Goal: Task Accomplishment & Management: Manage account settings

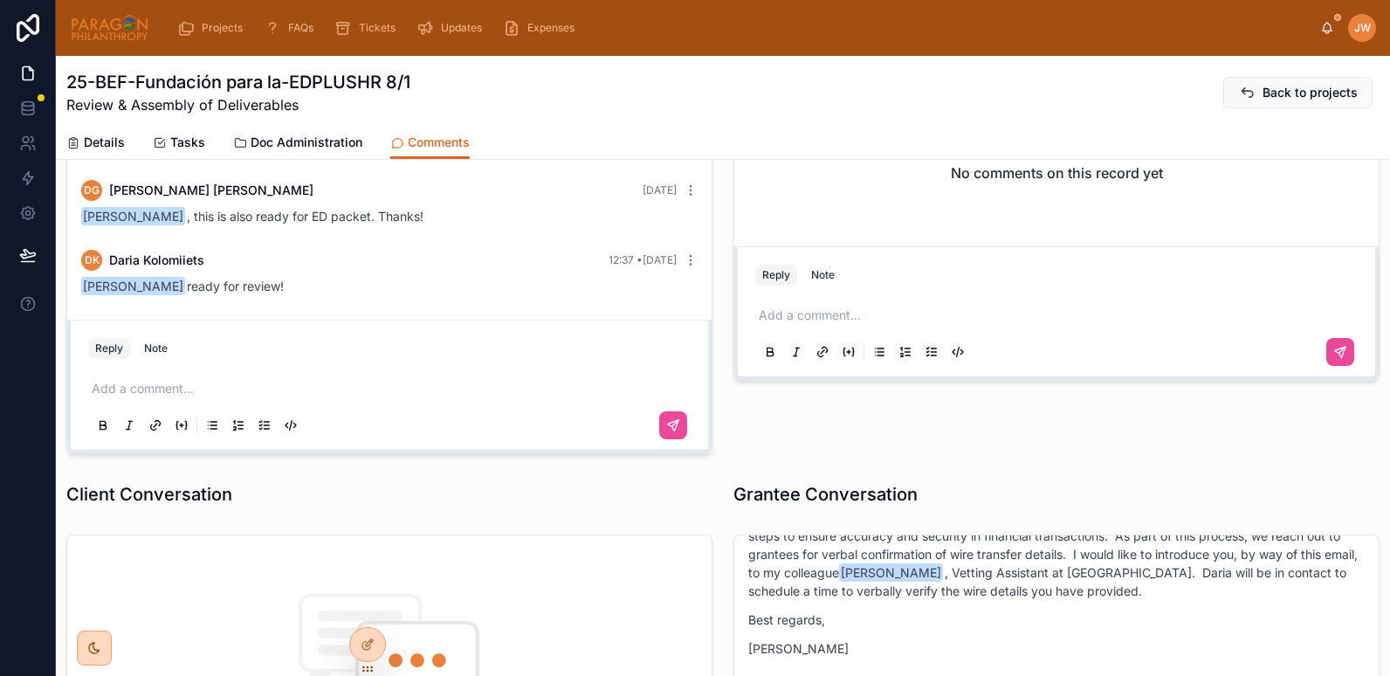
scroll to position [289, 0]
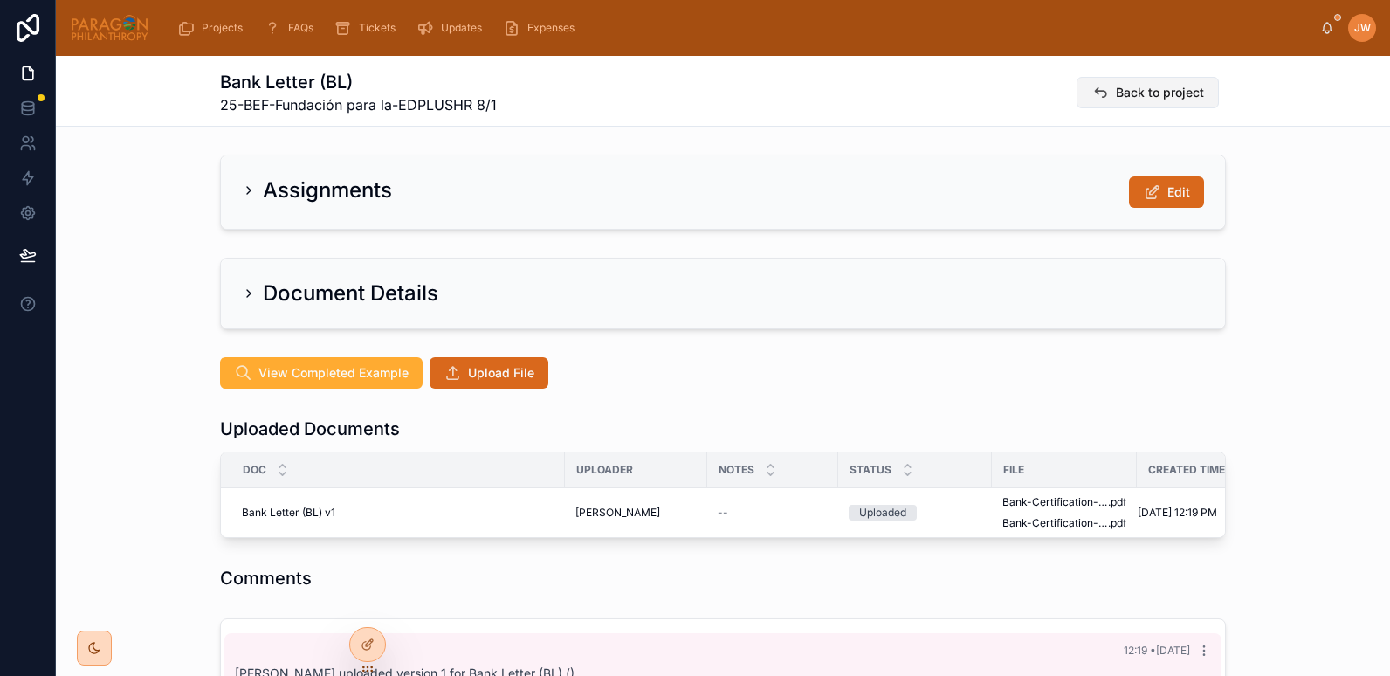
click at [1136, 94] on span "Back to project" at bounding box center [1160, 92] width 88 height 17
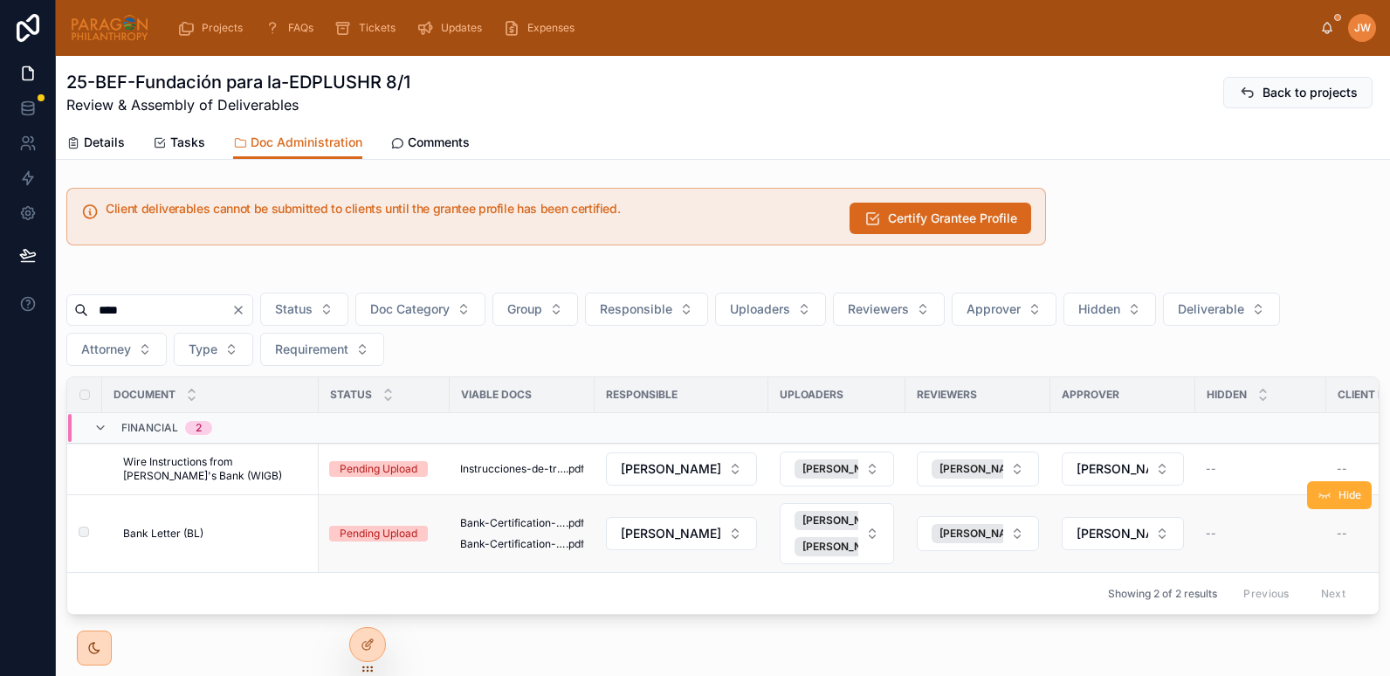
type input "****"
click at [202, 534] on span "Bank Letter (BL)" at bounding box center [163, 534] width 80 height 14
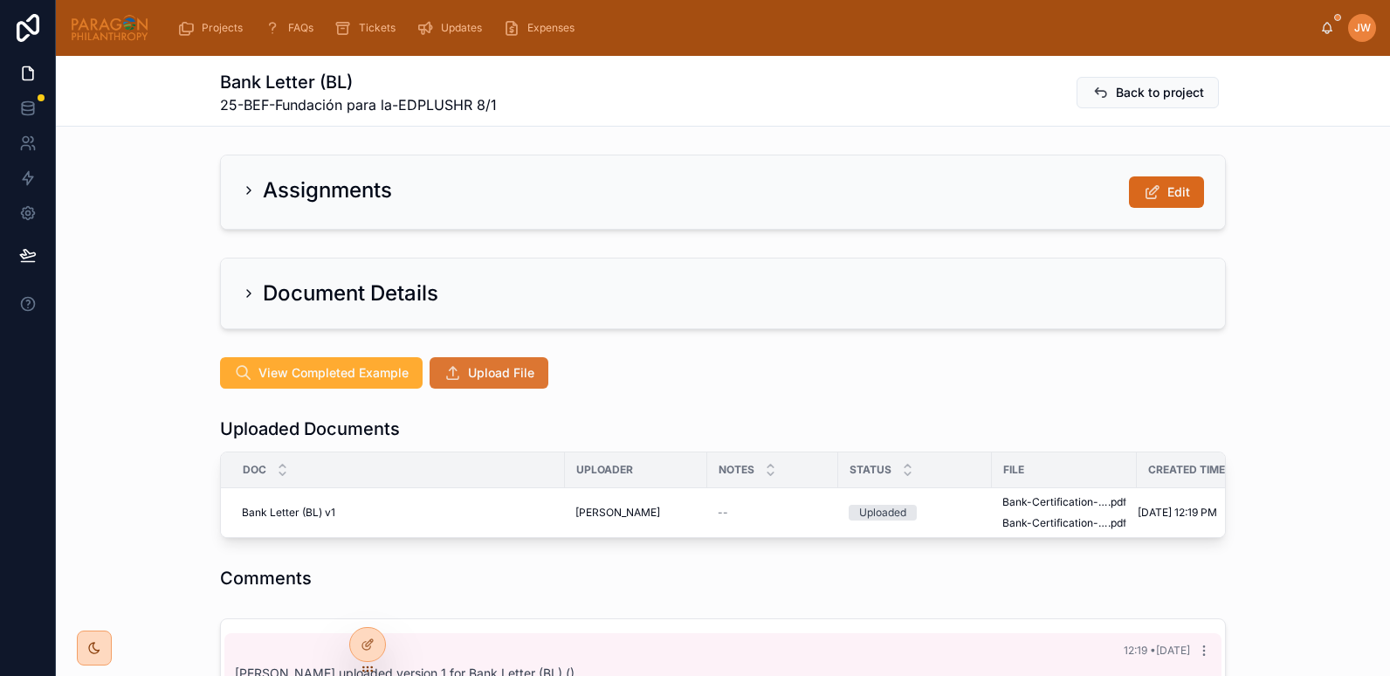
click at [494, 373] on span "Upload File" at bounding box center [501, 372] width 66 height 17
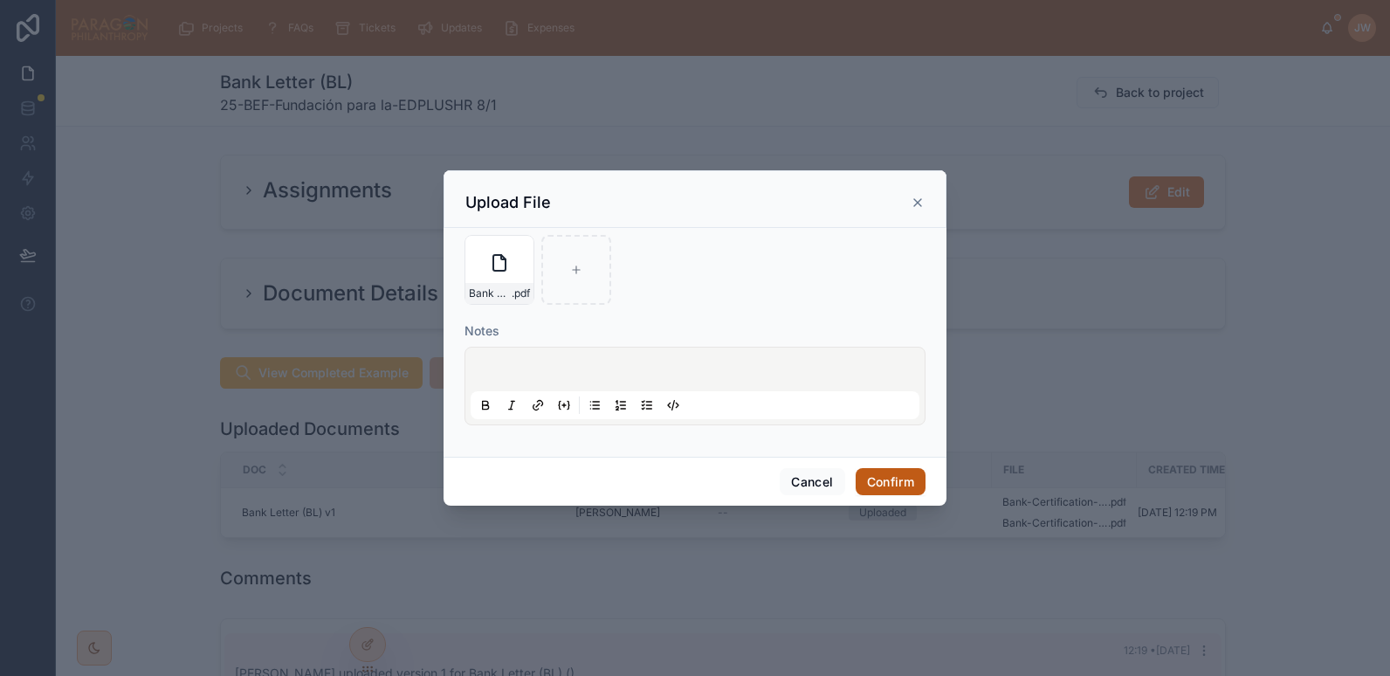
click at [881, 477] on button "Confirm" at bounding box center [891, 482] width 70 height 28
